Goal: Transaction & Acquisition: Purchase product/service

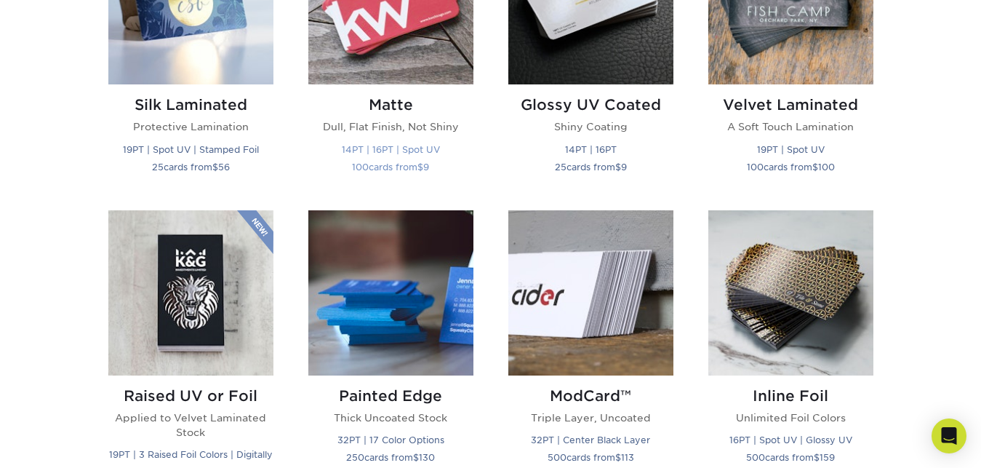
scroll to position [742, 0]
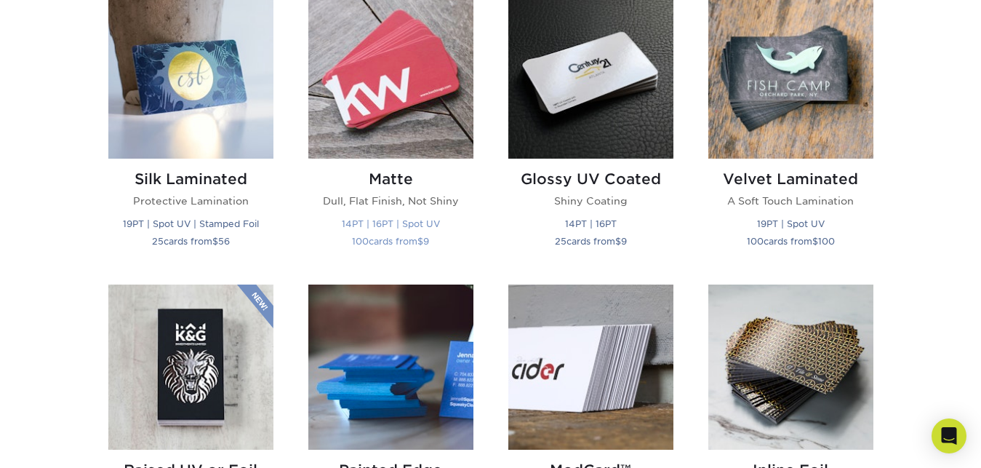
click at [406, 116] on img at bounding box center [390, 75] width 165 height 165
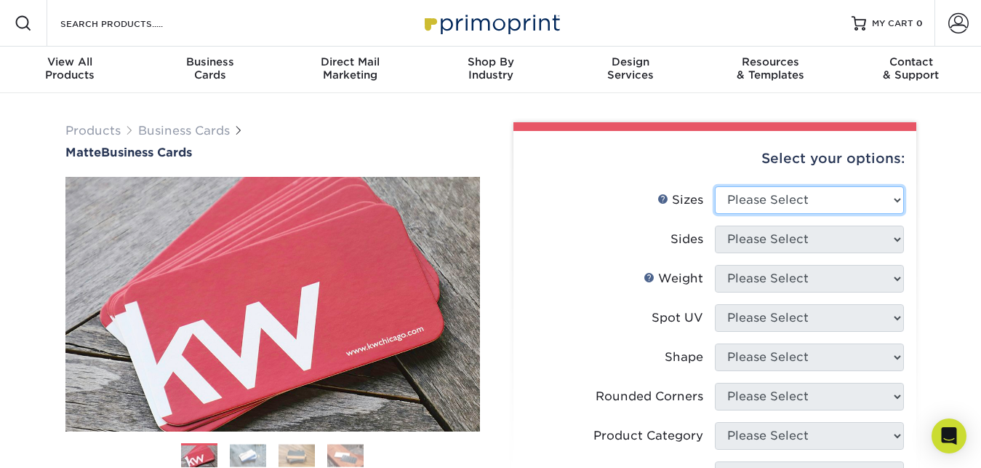
click at [893, 198] on select "Please Select 1.5" x 3.5" - Mini 1.75" x 3.5" - Mini 2" x 2" - Square 2" x 3" -…" at bounding box center [809, 200] width 189 height 28
select select "2.00x3.50"
click option "2" x 3.5" - Standard" at bounding box center [0, 0] width 0 height 0
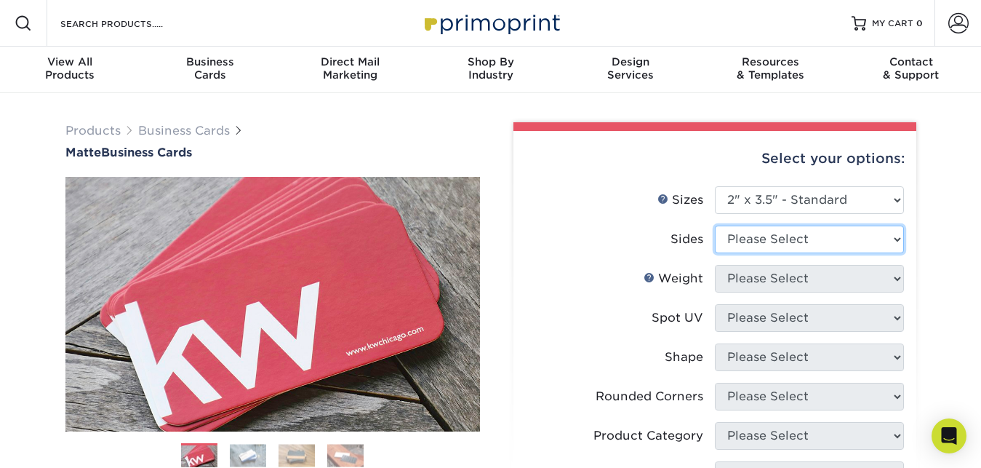
click at [715, 225] on select "Please Select Print Both Sides Print Front Only" at bounding box center [809, 239] width 189 height 28
select select "32d3c223-f82c-492b-b915-ba065a00862f"
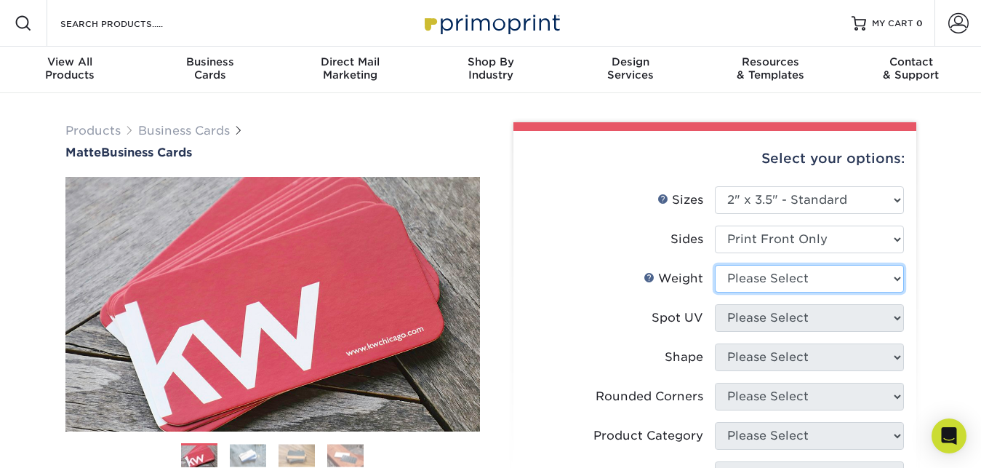
click at [715, 265] on select "Please Select 16PT 14PT" at bounding box center [809, 279] width 189 height 28
select select "14PT"
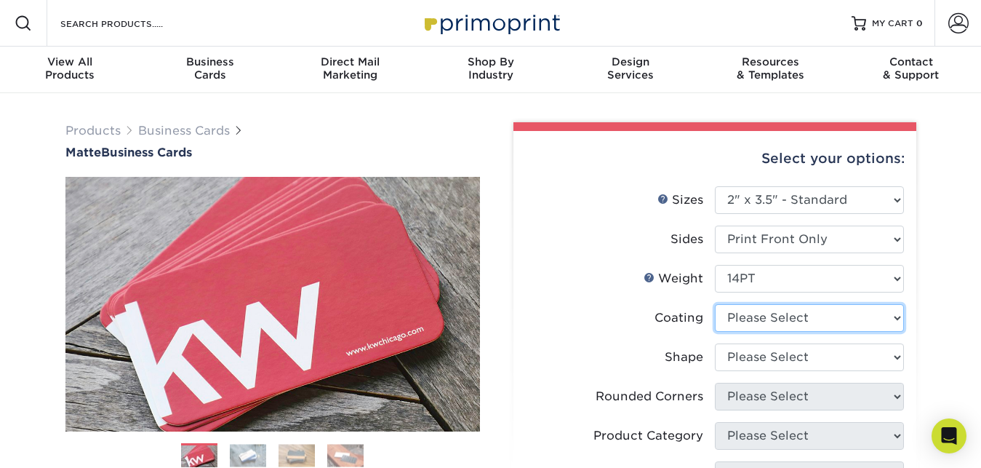
click at [715, 304] on select at bounding box center [809, 318] width 189 height 28
select select "121bb7b5-3b4d-429f-bd8d-bbf80e953313"
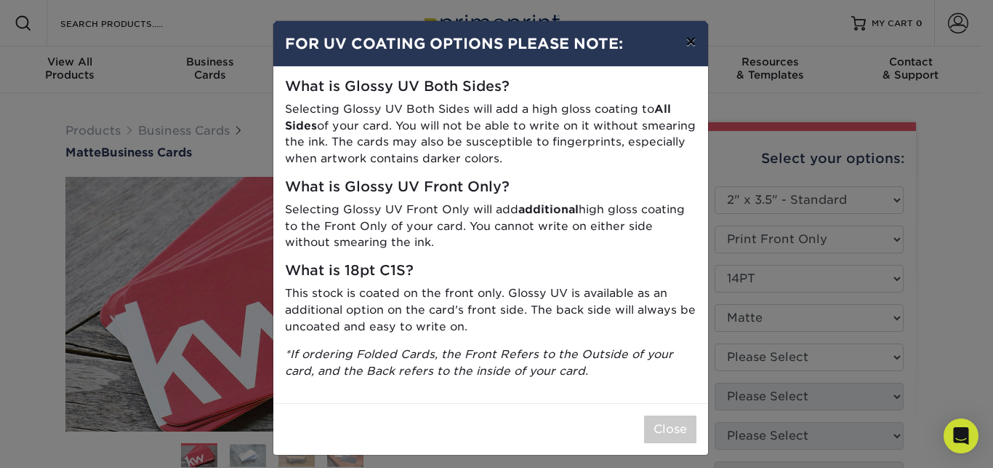
click at [683, 44] on button "×" at bounding box center [690, 41] width 33 height 41
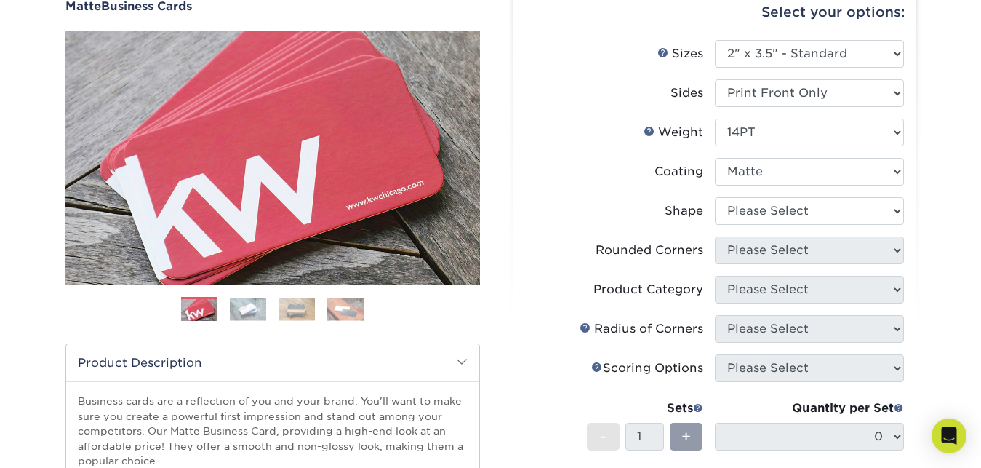
scroll to position [148, 0]
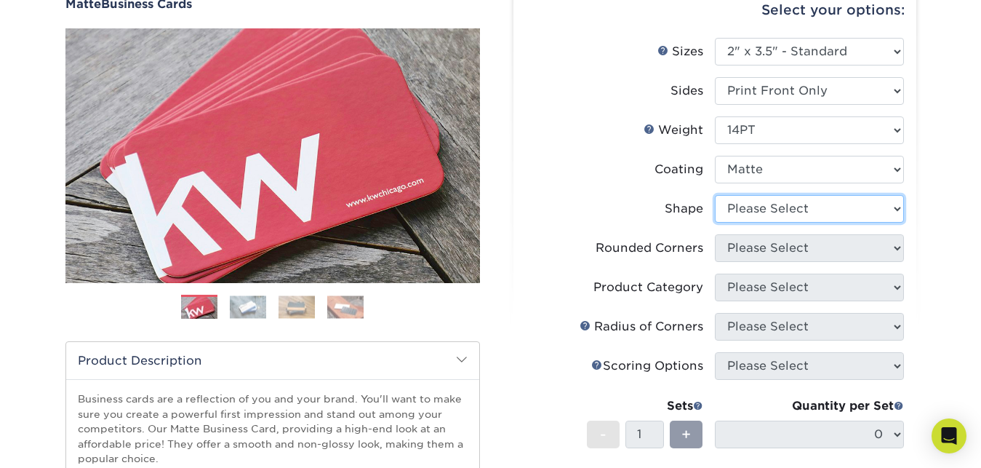
click at [715, 195] on select "Please Select Standard" at bounding box center [809, 209] width 189 height 28
select select "standard"
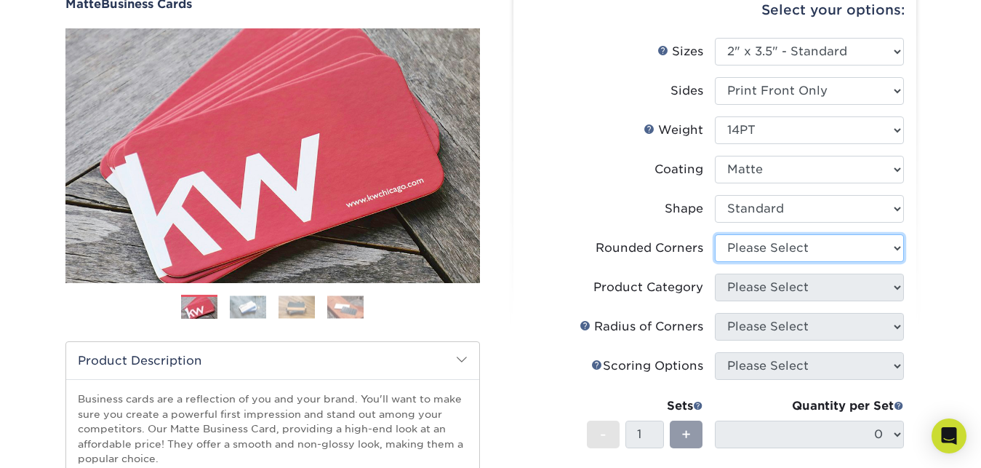
click at [715, 234] on select "Please Select Yes - Round 2 Corners Yes - Round 4 Corners No" at bounding box center [809, 248] width 189 height 28
select select "0"
click option "No" at bounding box center [0, 0] width 0 height 0
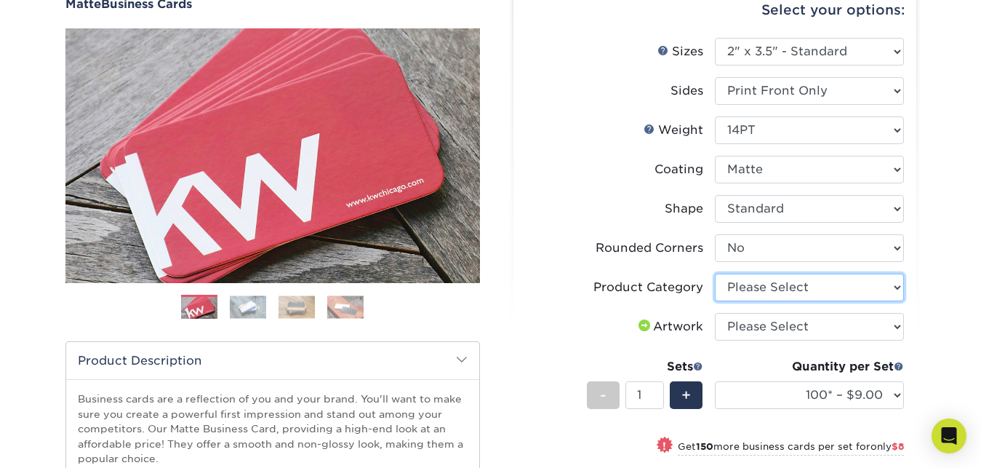
click at [715, 273] on select "Please Select Business Cards" at bounding box center [809, 287] width 189 height 28
select select "3b5148f1-0588-4f88-a218-97bcfdce65c1"
click option "Business Cards" at bounding box center [0, 0] width 0 height 0
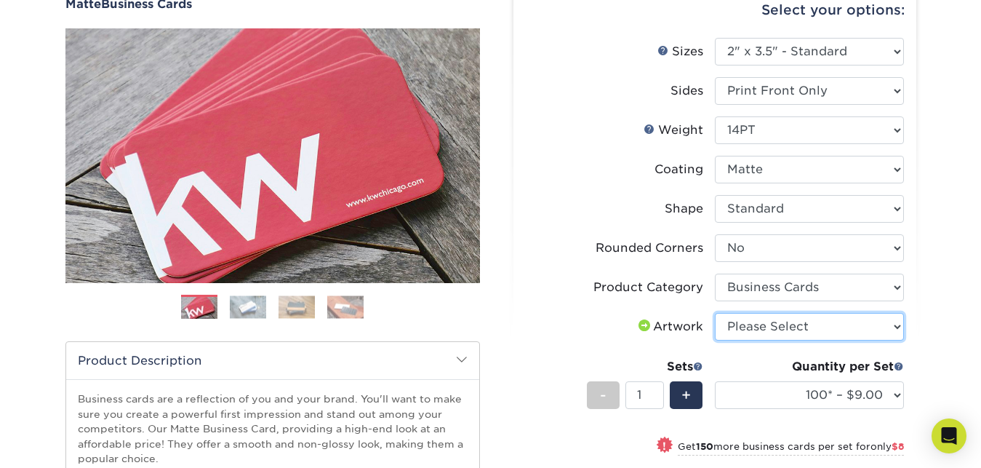
click at [715, 313] on select "Please Select I will upload files I need a design - $100" at bounding box center [809, 327] width 189 height 28
select select "upload"
click option "I will upload files" at bounding box center [0, 0] width 0 height 0
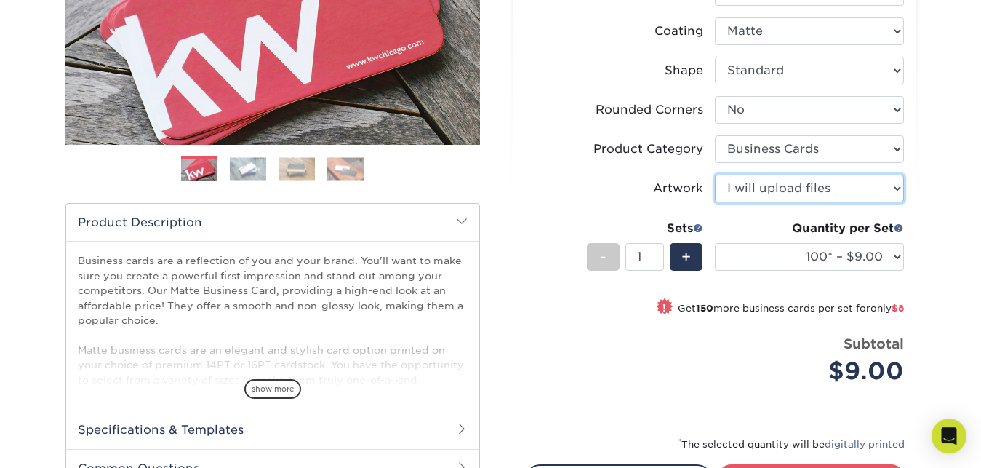
scroll to position [371, 0]
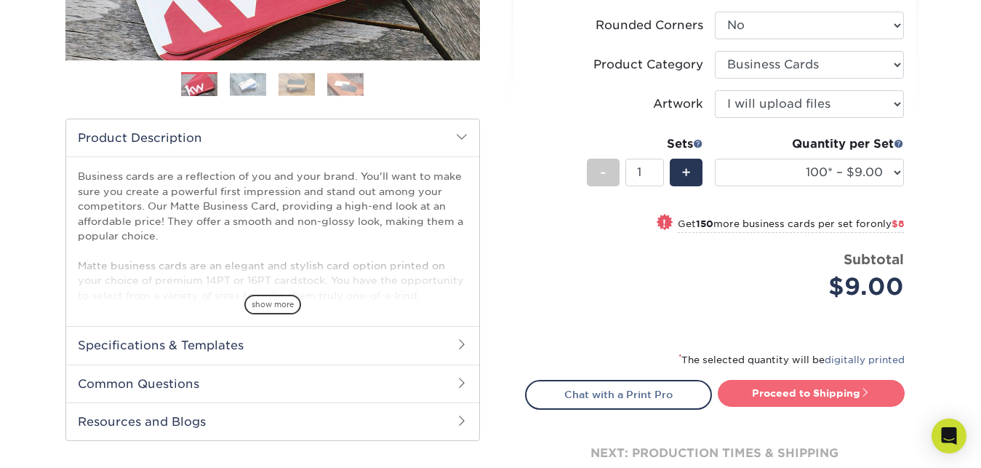
click at [822, 388] on link "Proceed to Shipping" at bounding box center [811, 393] width 187 height 26
type input "Set 1"
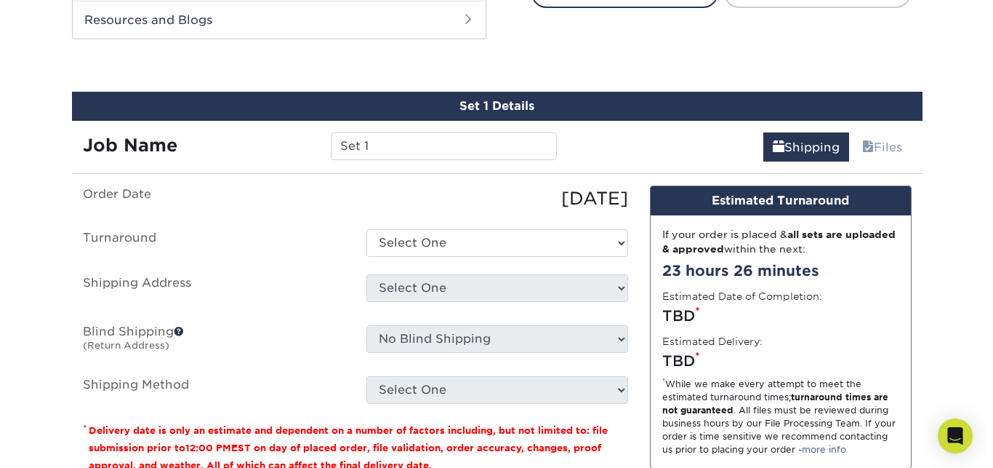
scroll to position [790, 0]
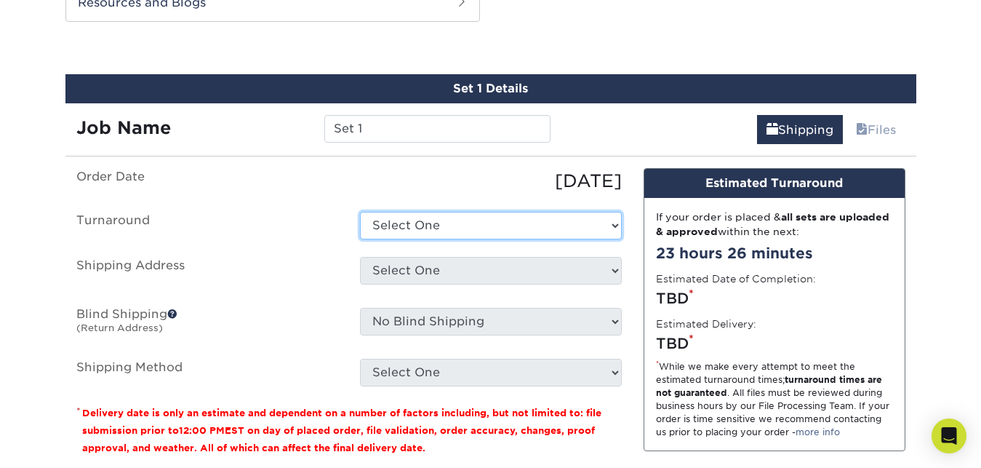
click at [360, 212] on select "Select One 2-4 Business Days 2 Day Next Business Day" at bounding box center [491, 226] width 262 height 28
select select "be93d833-5c5a-406d-89e4-0595b39ec29f"
click option "2-4 Business Days" at bounding box center [0, 0] width 0 height 0
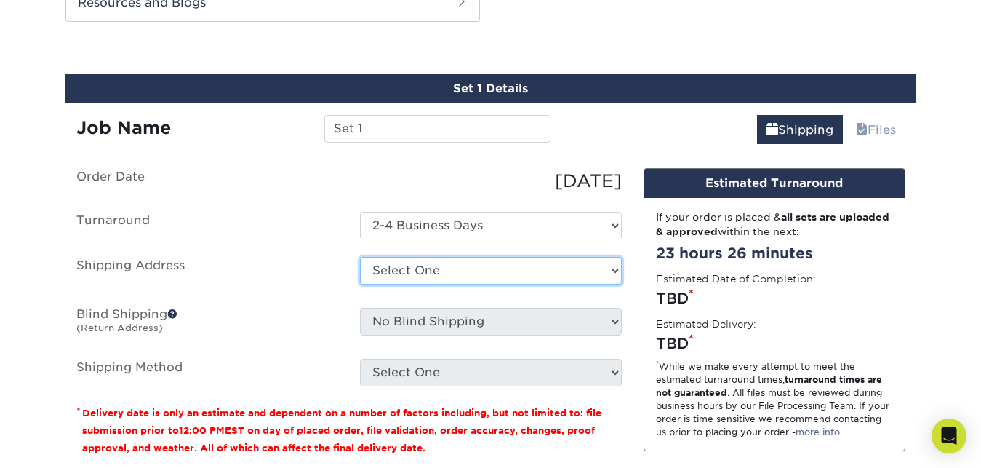
click at [360, 257] on select "Select One + Add New Address - Login" at bounding box center [491, 271] width 262 height 28
select select "newaddress"
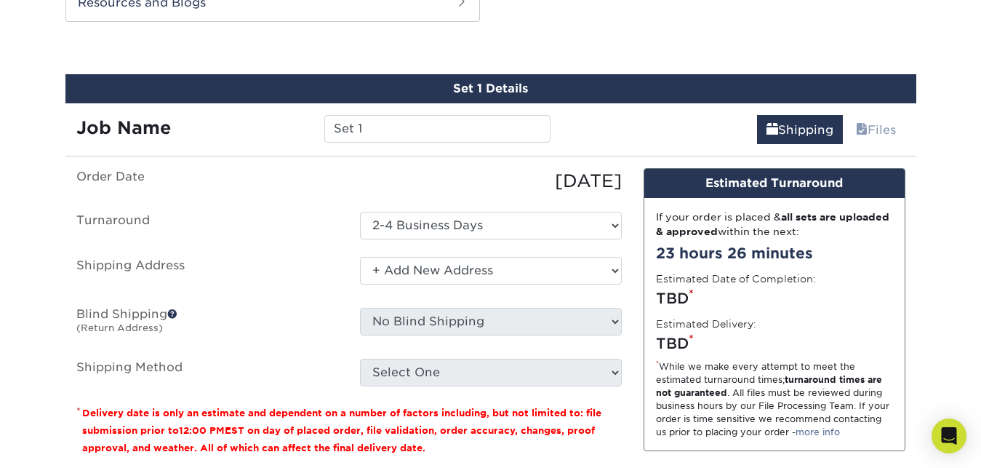
click option "+ Add New Address" at bounding box center [0, 0] width 0 height 0
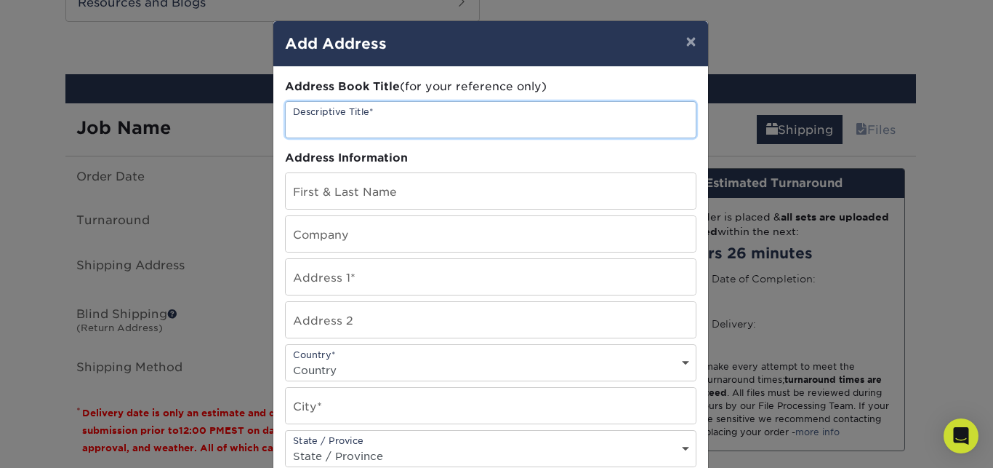
click at [474, 124] on input "text" at bounding box center [491, 120] width 410 height 36
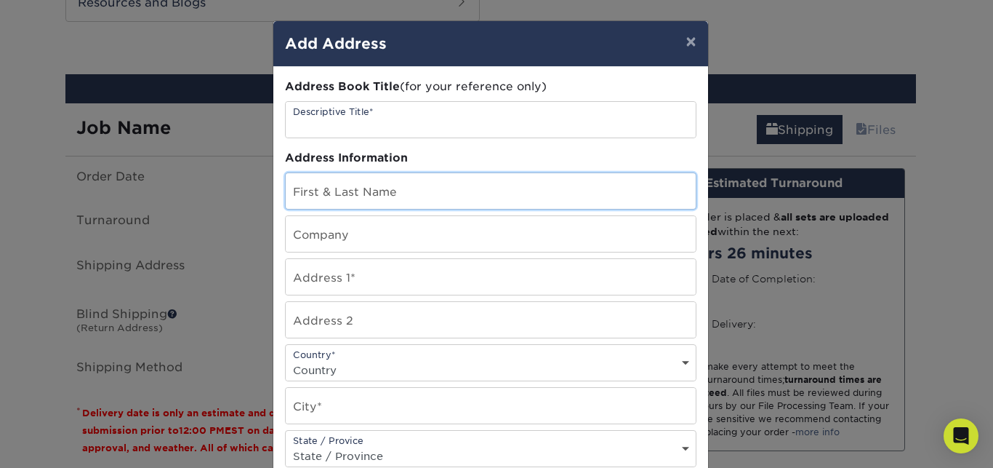
click at [438, 185] on input "text" at bounding box center [491, 191] width 410 height 36
type input "B"
type input "[DATE][PERSON_NAME]"
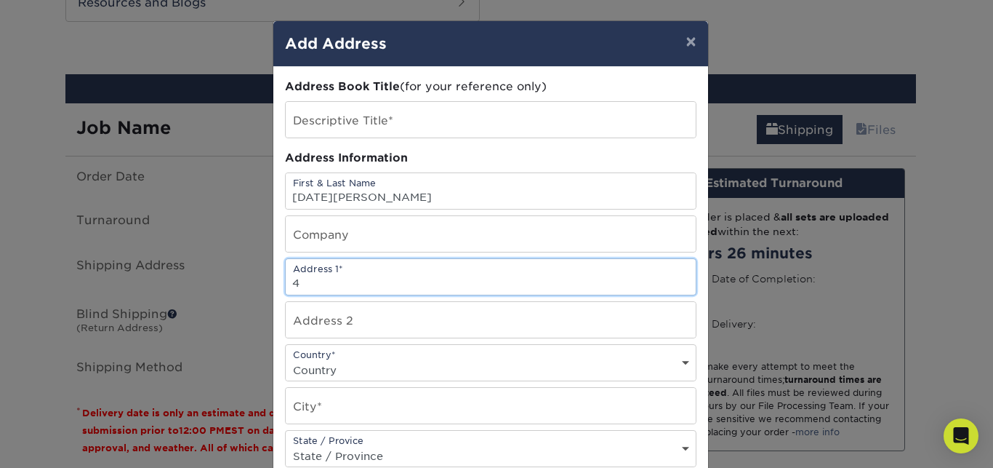
type input "[STREET_ADDRESS][PERSON_NAME]"
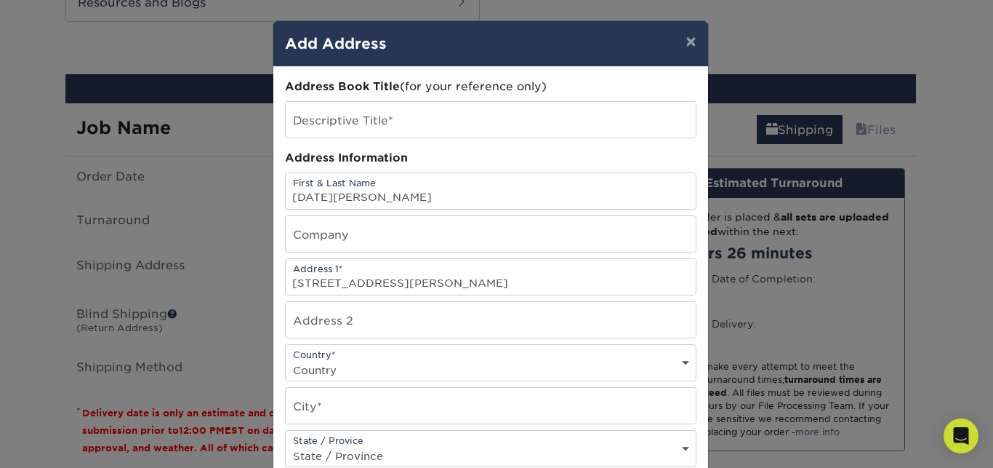
select select "US"
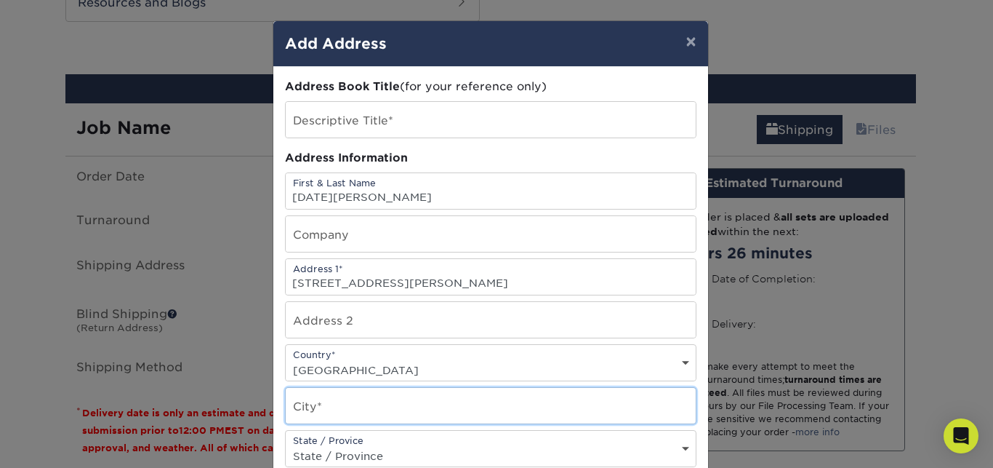
type input "[GEOGRAPHIC_DATA]"
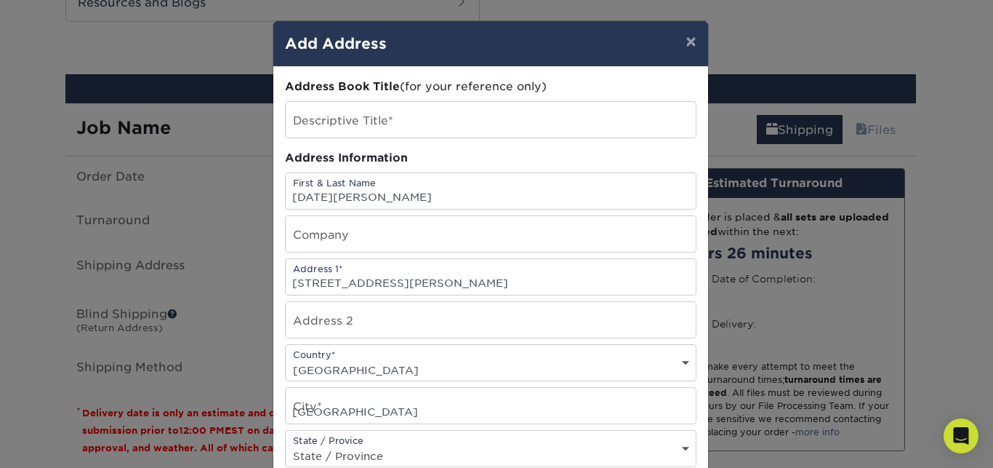
select select "GA"
type input "30339"
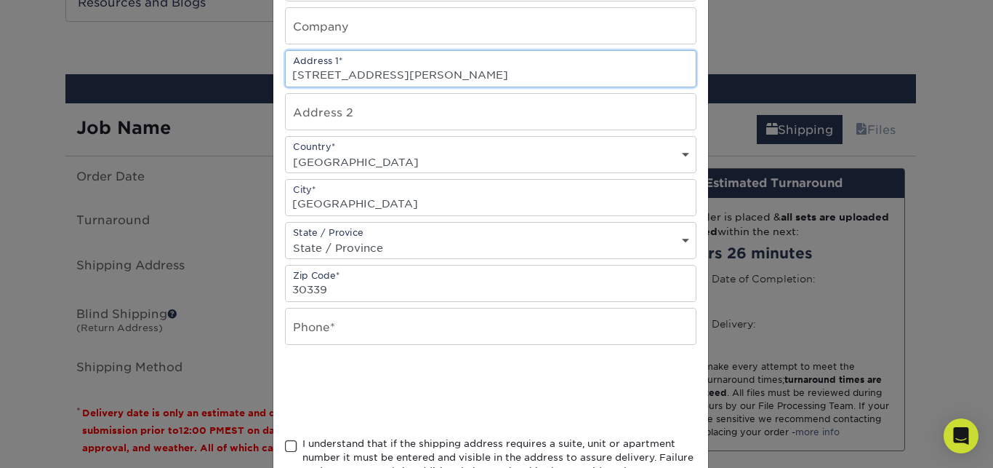
scroll to position [249, 0]
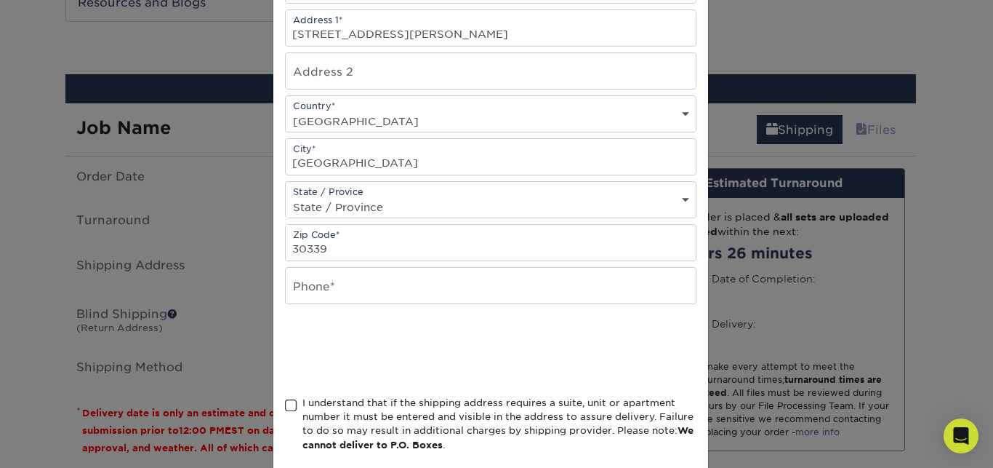
click at [285, 412] on span at bounding box center [291, 405] width 12 height 14
click at [0, 0] on input "I understand that if the shipping address requires a suite, unit or apartment n…" at bounding box center [0, 0] width 0 height 0
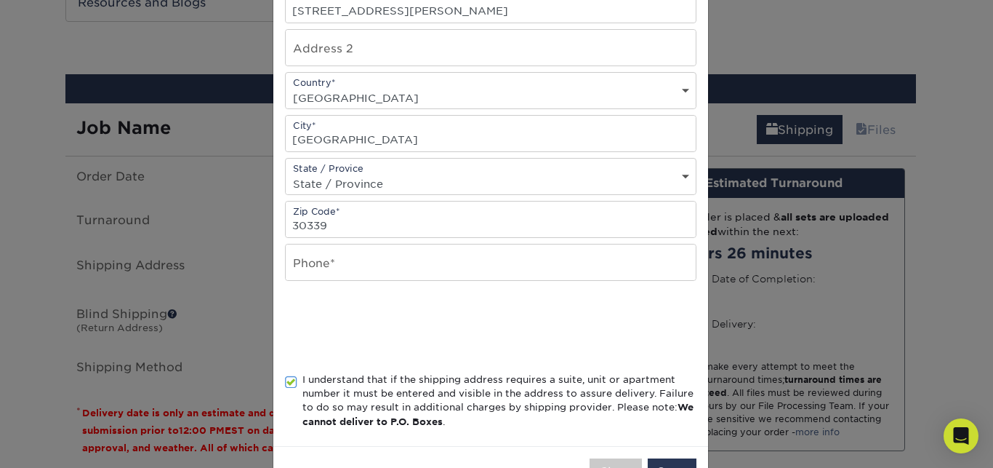
scroll to position [329, 0]
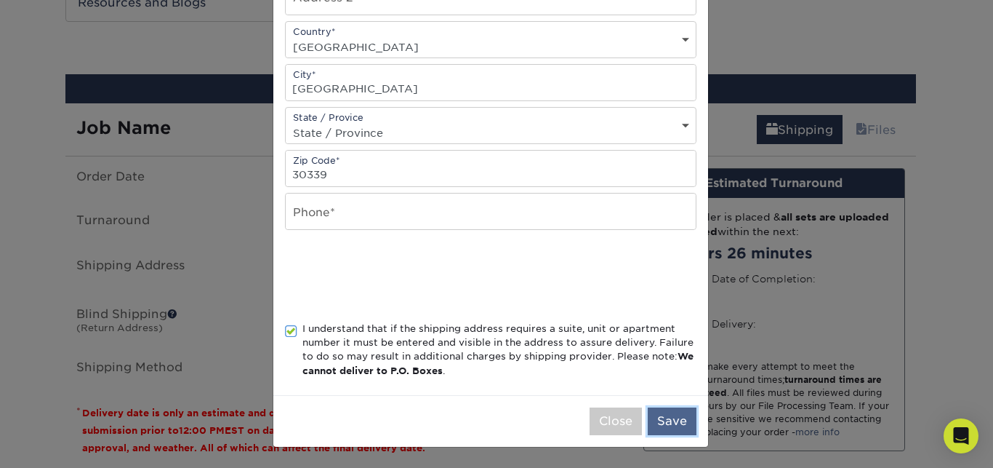
click at [669, 427] on button "Save" at bounding box center [672, 421] width 49 height 28
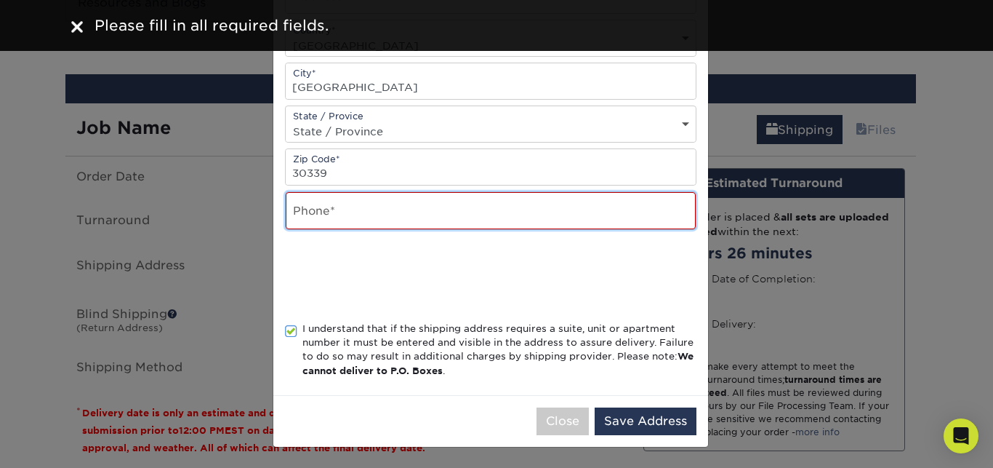
click at [536, 205] on input "text" at bounding box center [491, 210] width 410 height 37
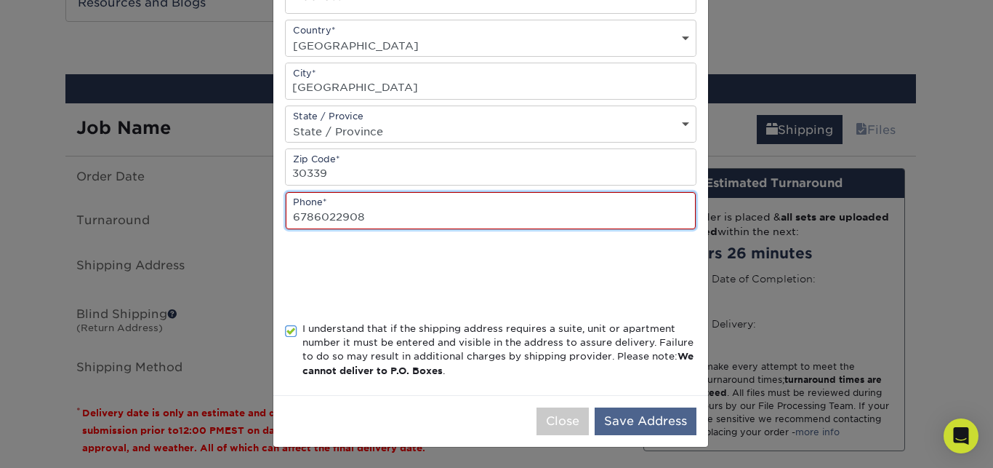
type input "6786022908"
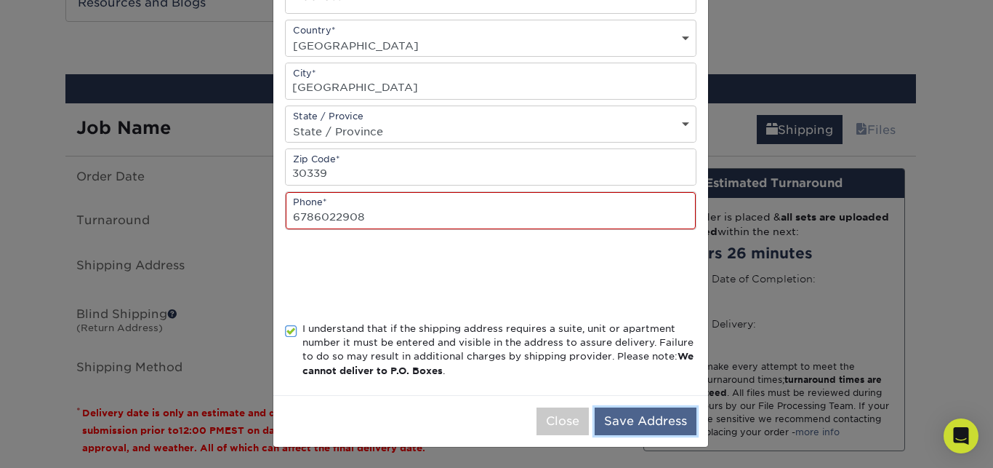
click at [642, 417] on button "Save Address" at bounding box center [646, 421] width 102 height 28
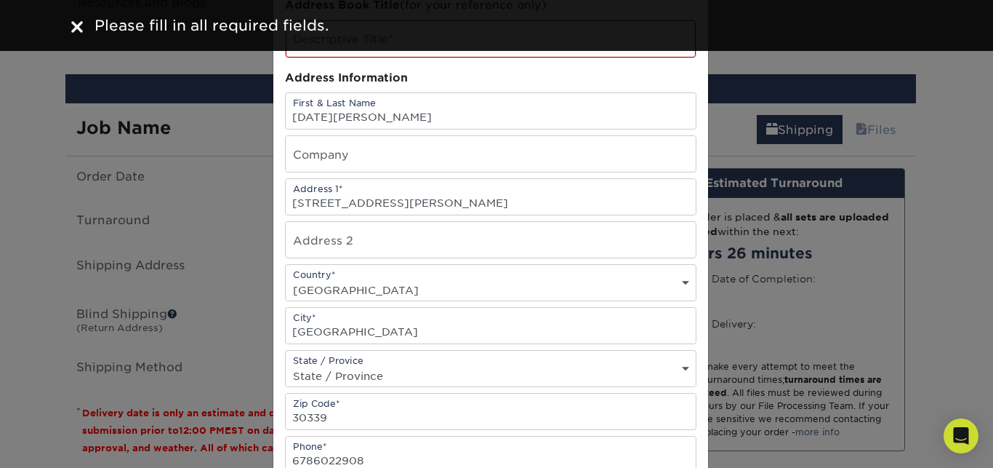
scroll to position [0, 0]
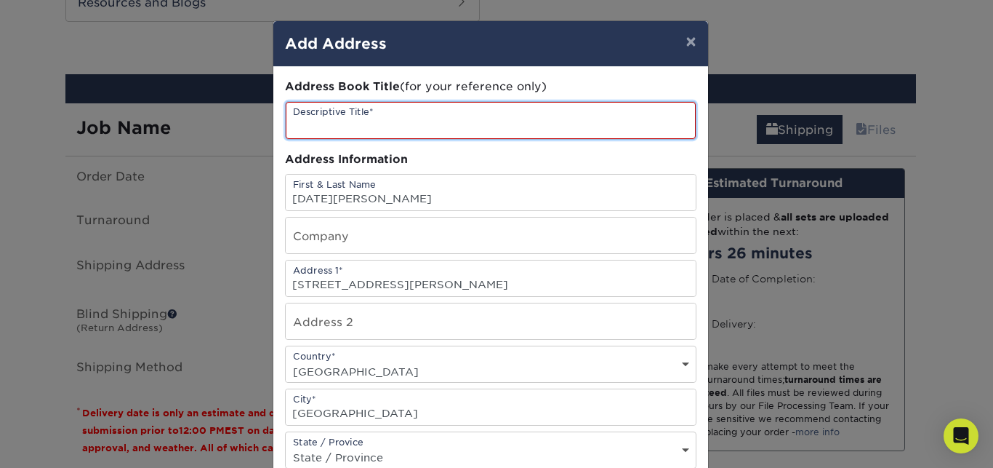
click at [452, 115] on input "text" at bounding box center [491, 120] width 410 height 37
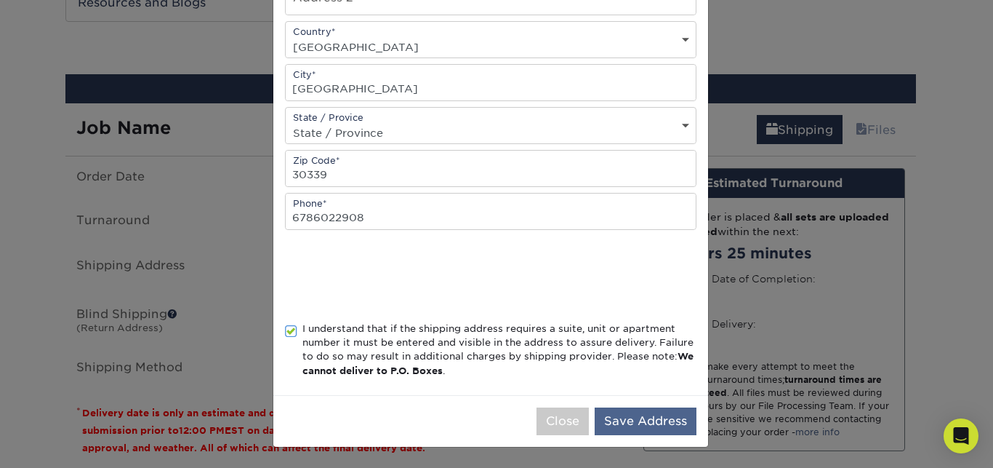
type input "Shipping"
click at [656, 428] on button "Save Address" at bounding box center [646, 421] width 102 height 28
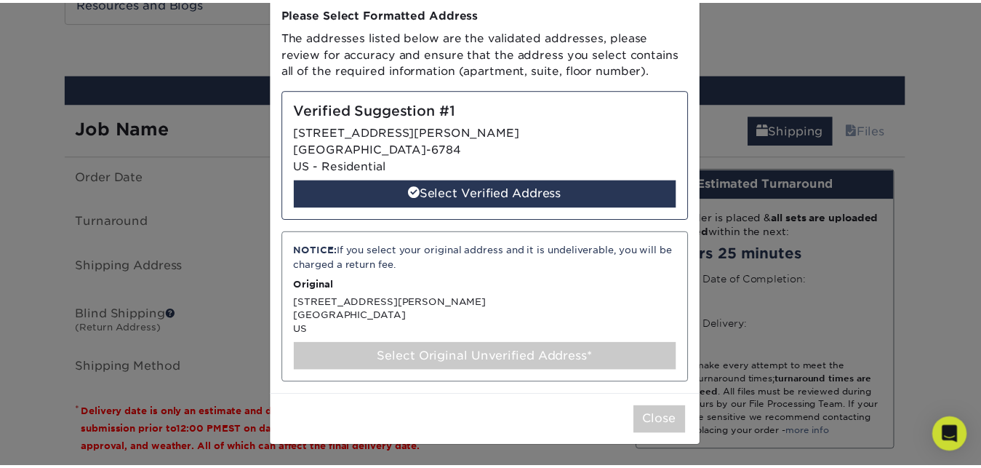
scroll to position [0, 0]
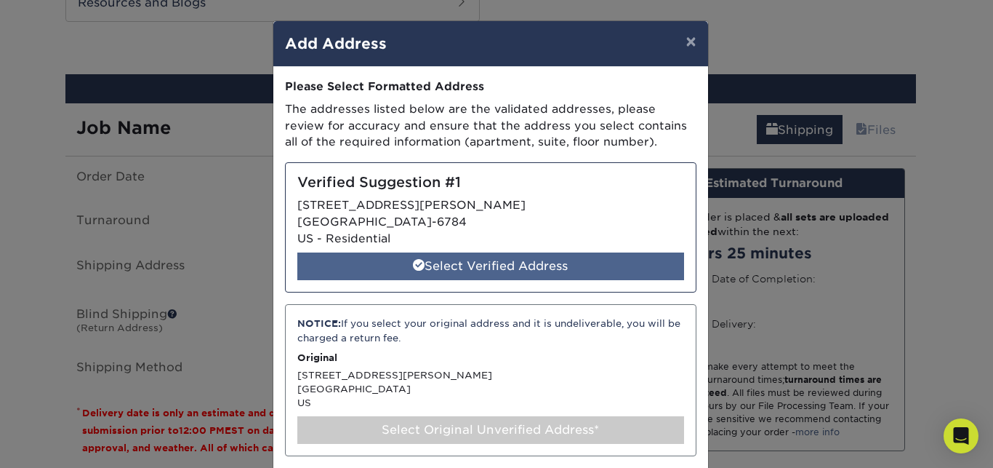
click at [478, 262] on div "Select Verified Address" at bounding box center [490, 266] width 387 height 28
select select "286912"
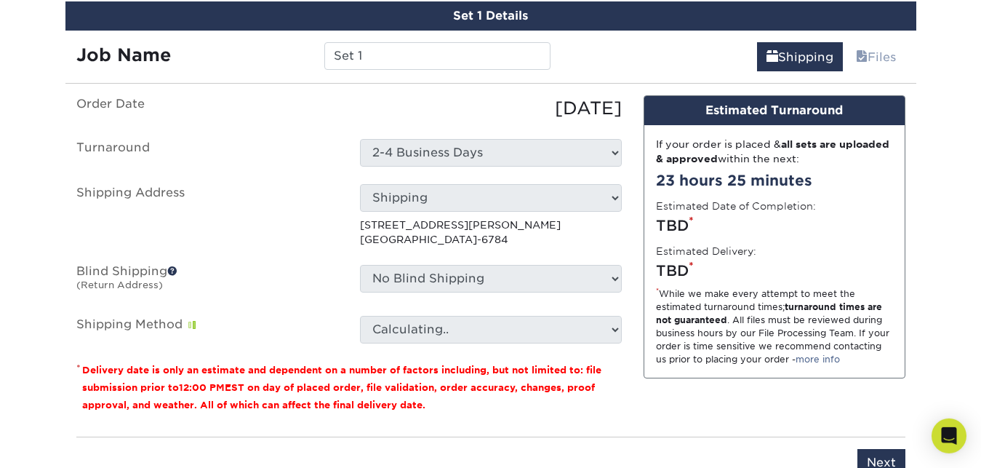
scroll to position [938, 0]
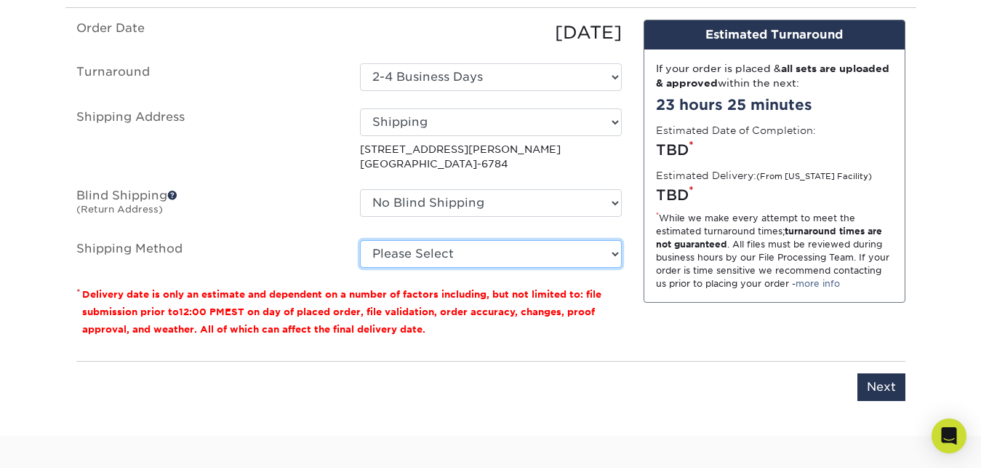
click at [360, 240] on select "Please Select Ground Shipping (+$7.84) 3 Day Shipping Service (+$20.04) 2 Day A…" at bounding box center [491, 254] width 262 height 28
select select "03"
click option "Ground Shipping (+$7.84)" at bounding box center [0, 0] width 0 height 0
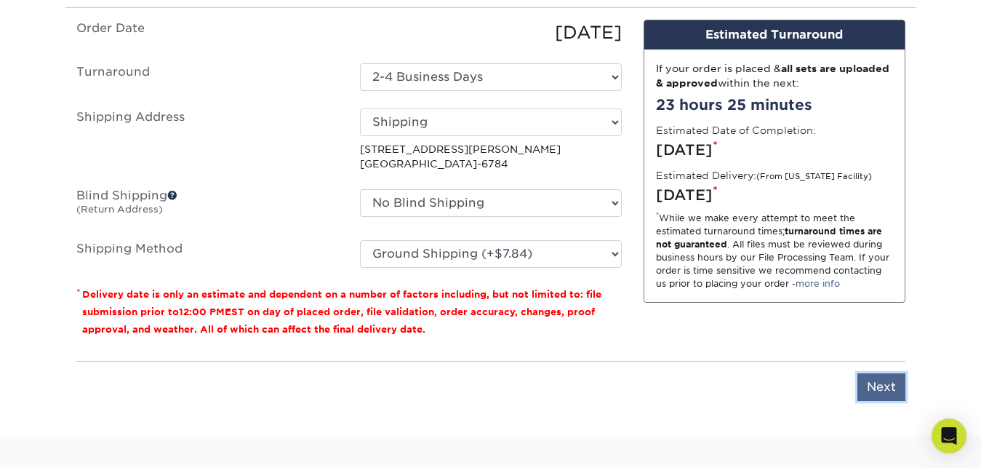
click at [891, 393] on input "Next" at bounding box center [881, 387] width 48 height 28
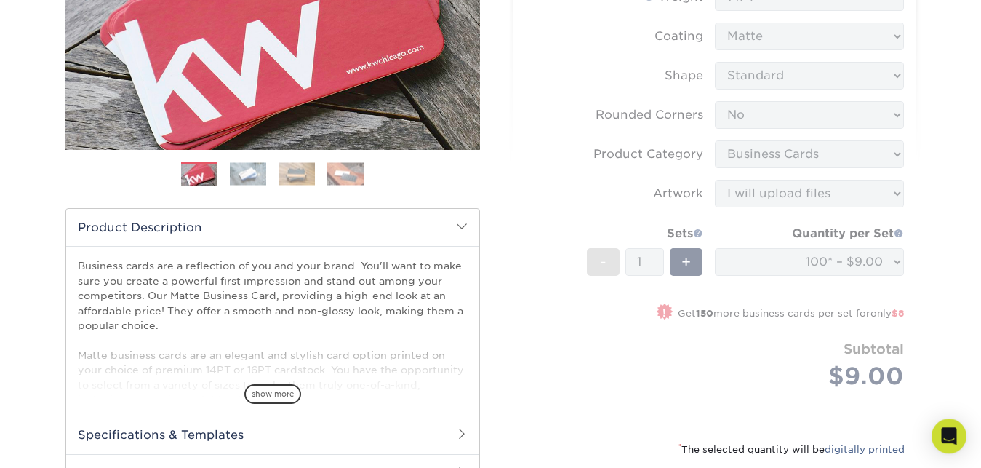
scroll to position [122, 0]
